Goal: Information Seeking & Learning: Learn about a topic

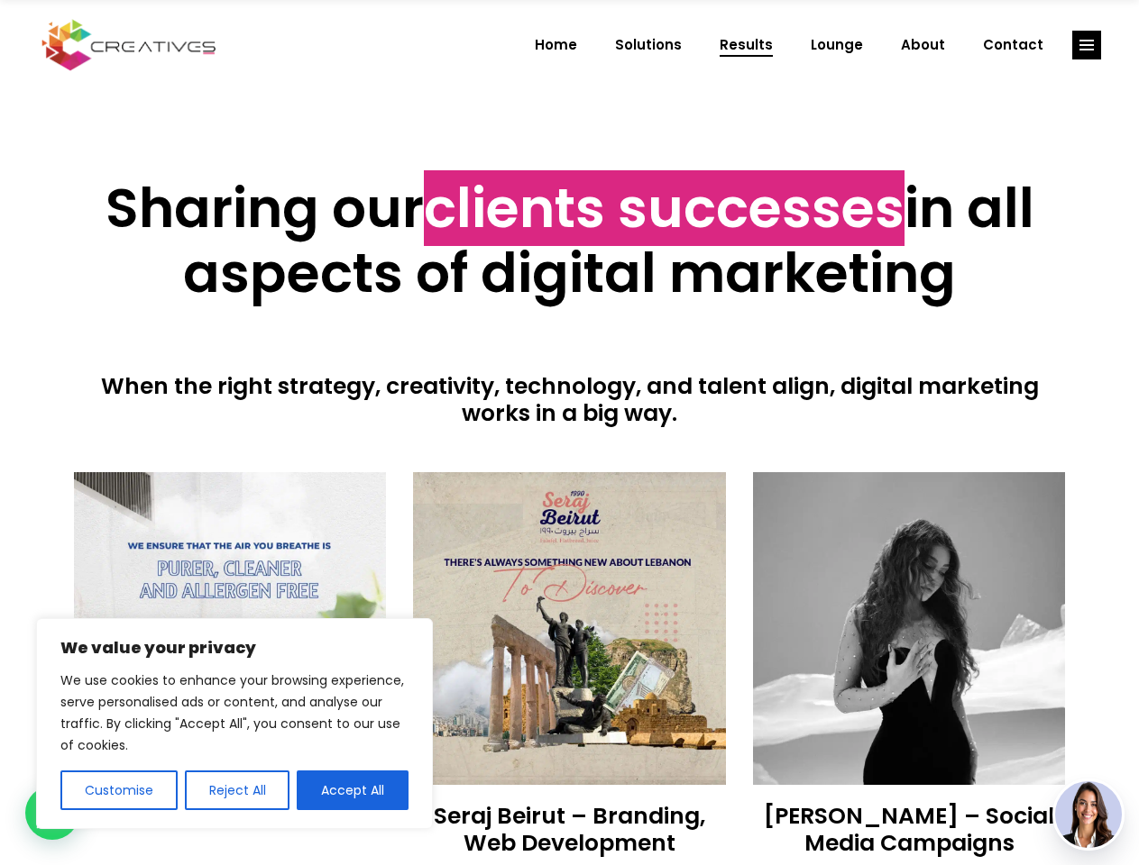
click at [569, 433] on div at bounding box center [570, 449] width 992 height 45
click at [118, 791] on button "Customise" at bounding box center [118, 791] width 117 height 40
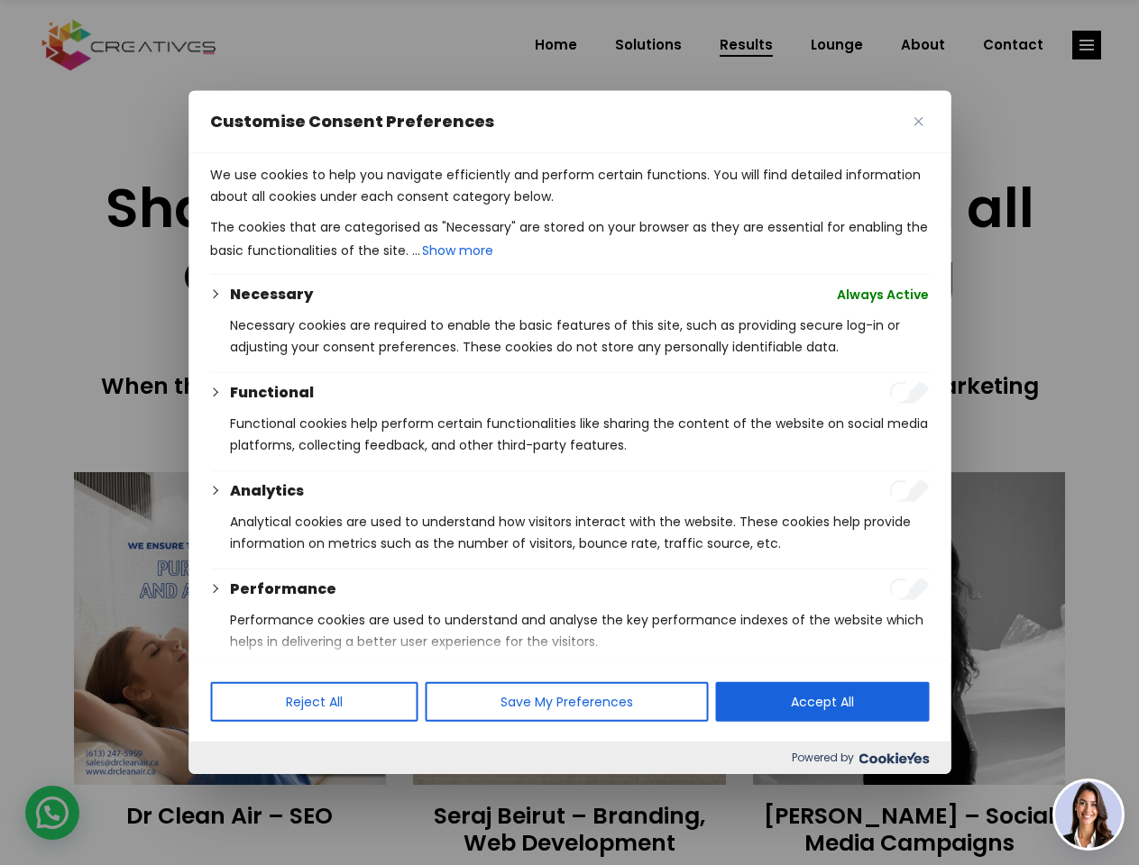
click at [236, 791] on div at bounding box center [569, 432] width 1139 height 865
click at [352, 207] on p "We use cookies to help you navigate efficiently and perform certain functions. …" at bounding box center [569, 185] width 718 height 43
click at [1086, 45] on div at bounding box center [569, 432] width 1139 height 865
click at [1088, 815] on img at bounding box center [1088, 815] width 67 height 67
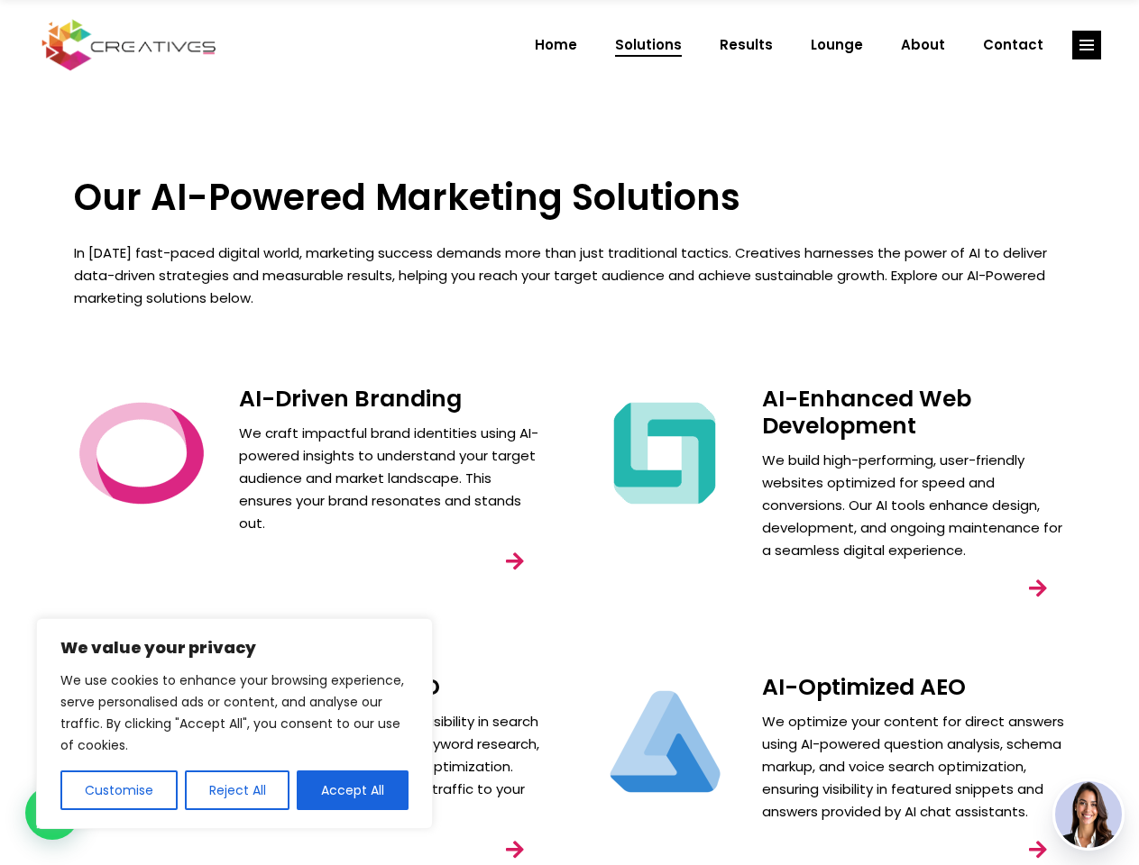
click at [570, 433] on div "AI-Enhanced Web Development We build high-performing, user-friendly websites op…" at bounding box center [831, 516] width 523 height 288
click at [118, 791] on button "Customise" at bounding box center [118, 791] width 117 height 40
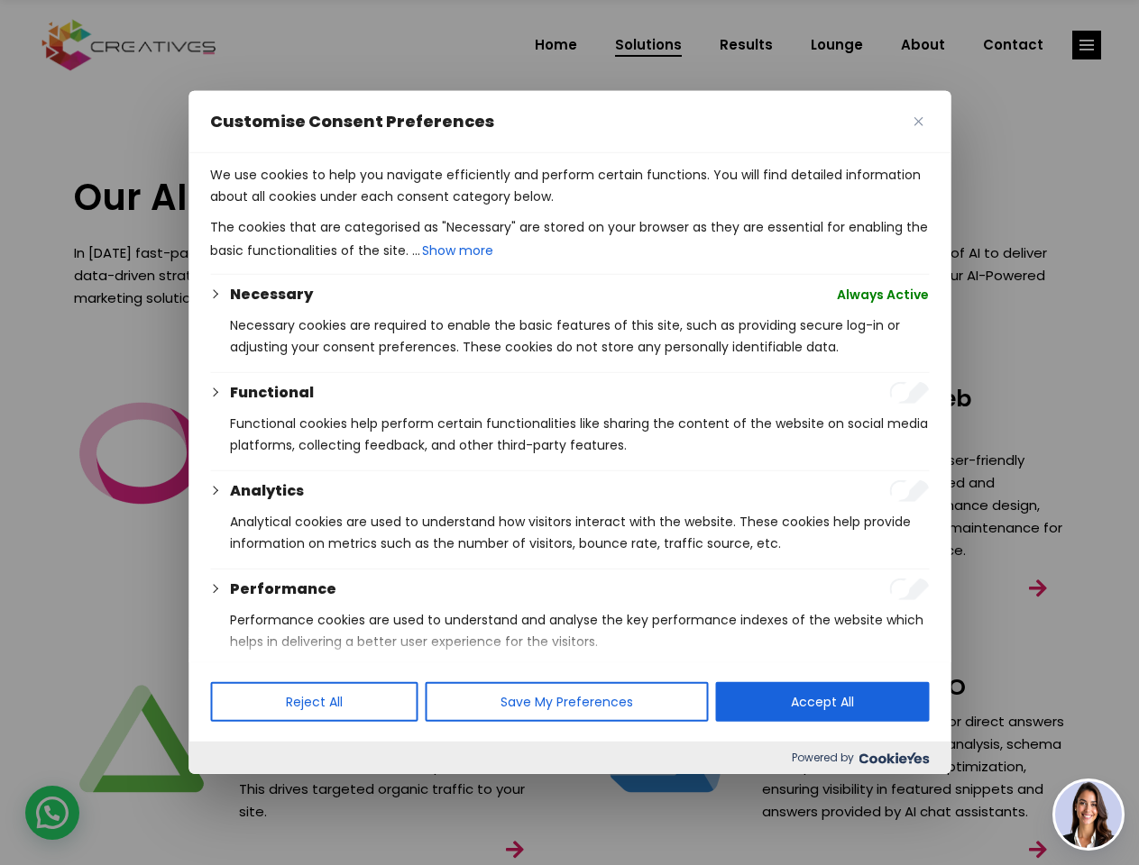
click at [236, 791] on div at bounding box center [569, 432] width 1139 height 865
click at [352, 207] on p "We use cookies to help you navigate efficiently and perform certain functions. …" at bounding box center [569, 185] width 718 height 43
click at [1086, 45] on div at bounding box center [569, 432] width 1139 height 865
click at [1088, 815] on img at bounding box center [1088, 815] width 67 height 67
